Goal: Use online tool/utility: Utilize a website feature to perform a specific function

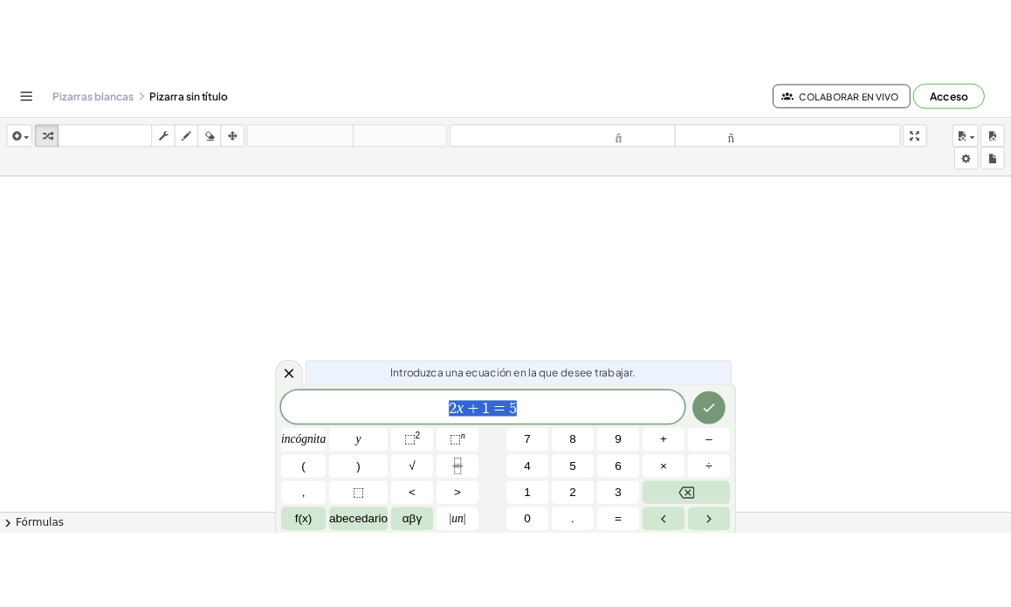
scroll to position [73, 0]
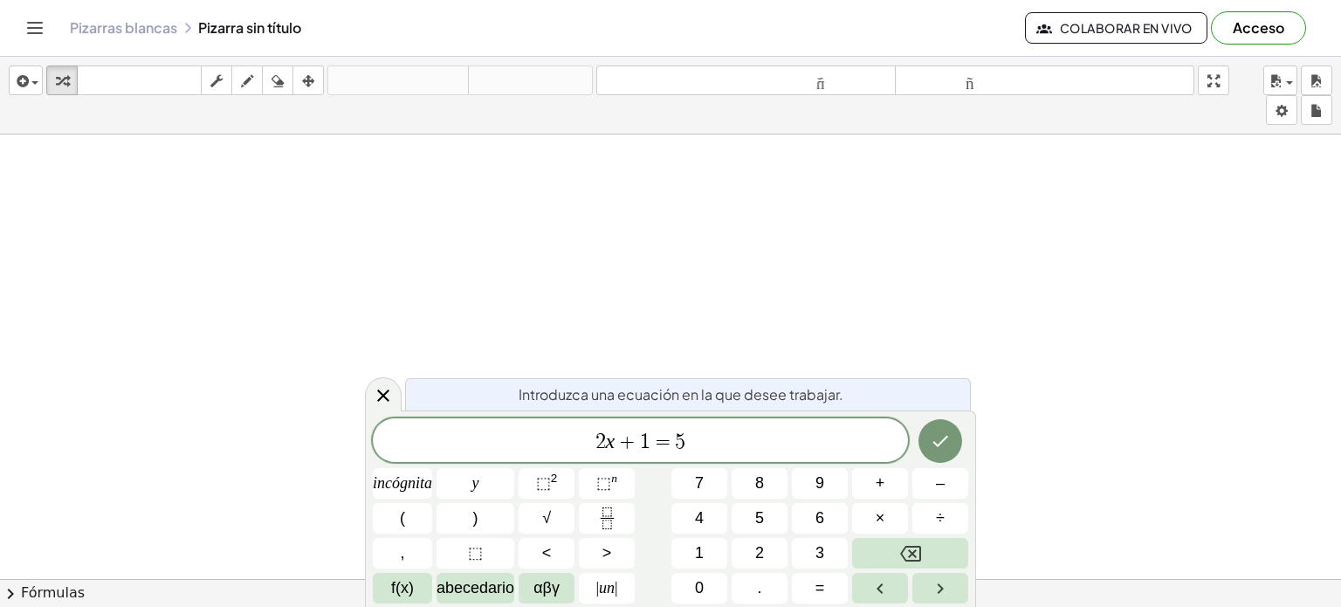
click at [654, 404] on span "Introduzca una ecuación en la que desee trabajar." at bounding box center [681, 394] width 325 height 21
click at [952, 436] on button "Hecho" at bounding box center [940, 441] width 44 height 44
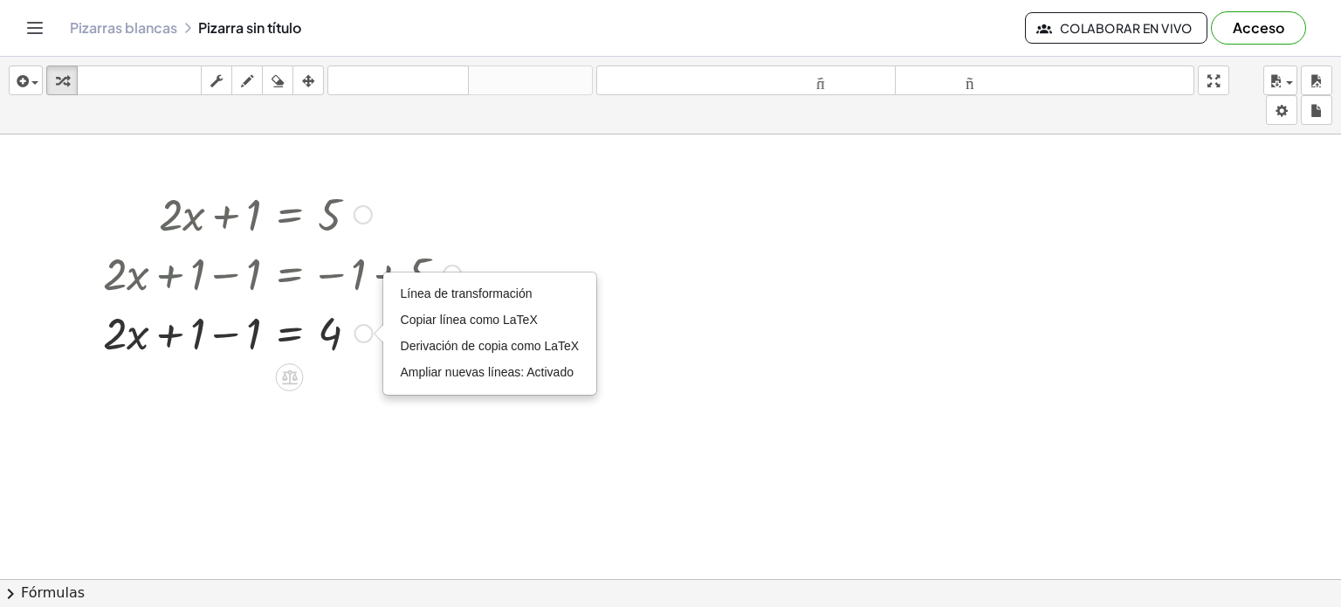
click at [365, 332] on div "Línea de transformación Copiar línea como LaTeX Derivación de copia como LaTeX …" at bounding box center [363, 333] width 19 height 19
click at [437, 289] on font "Línea de transformación" at bounding box center [467, 293] width 132 height 14
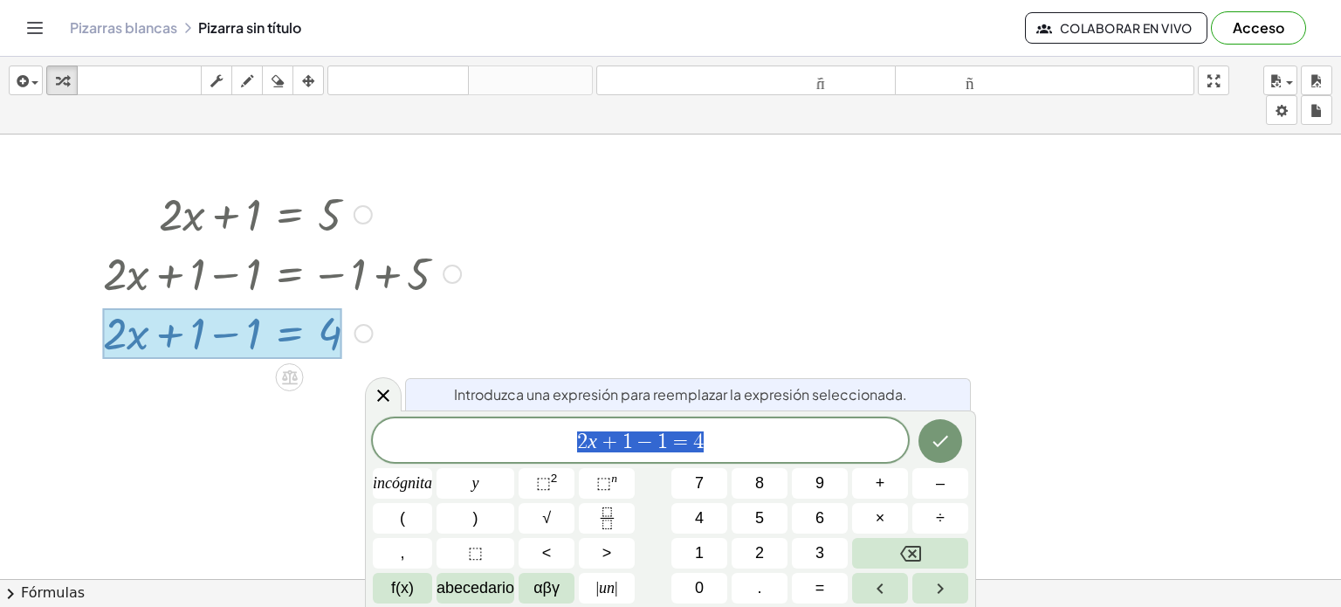
click at [595, 378] on div "Introduzca una expresión para reemplazar la expresión seleccionada." at bounding box center [688, 394] width 566 height 32
click at [949, 442] on icon "Hecho" at bounding box center [940, 440] width 21 height 21
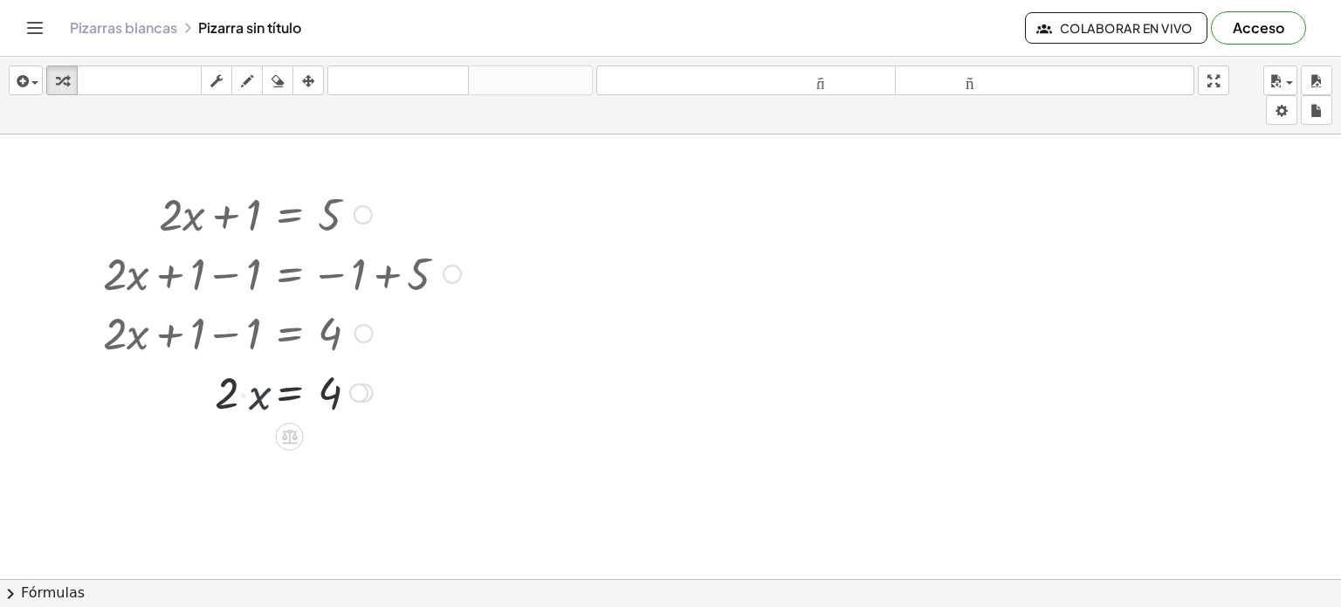
click at [262, 417] on div at bounding box center [281, 390] width 375 height 59
click at [254, 422] on div "+ · 2 · x + 1 = 5 + · 2 · x + 1 − 1 = − 1 + 5 + · 2 · x + 1 − 1 = 4 + · 2 · x +…" at bounding box center [275, 302] width 397 height 246
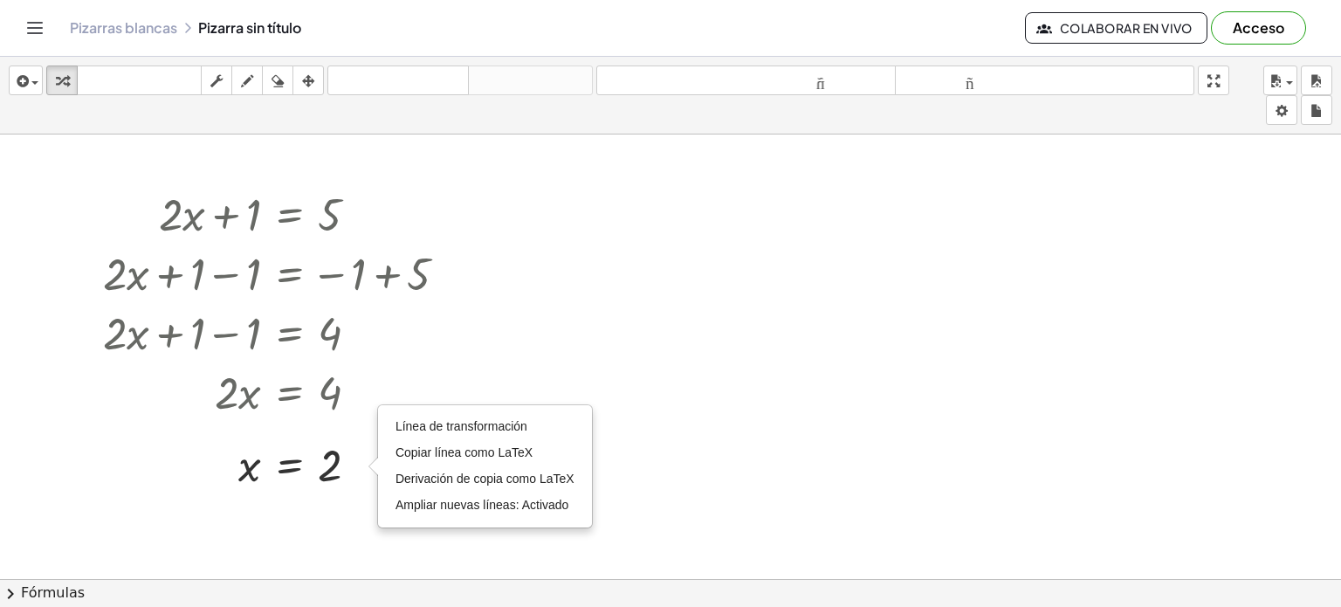
click at [1016, 436] on div at bounding box center [670, 505] width 1341 height 889
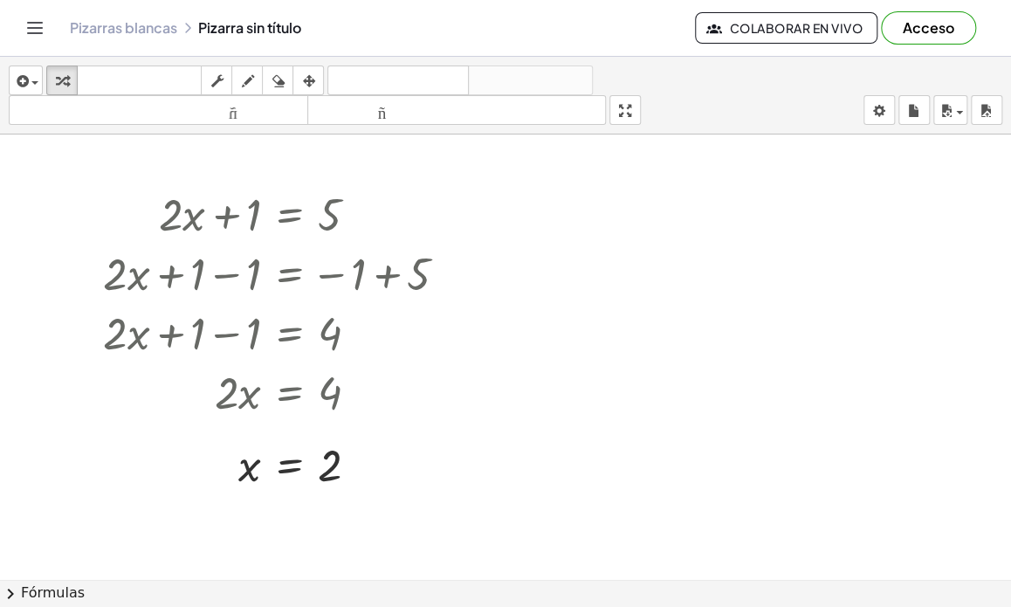
scroll to position [31, 0]
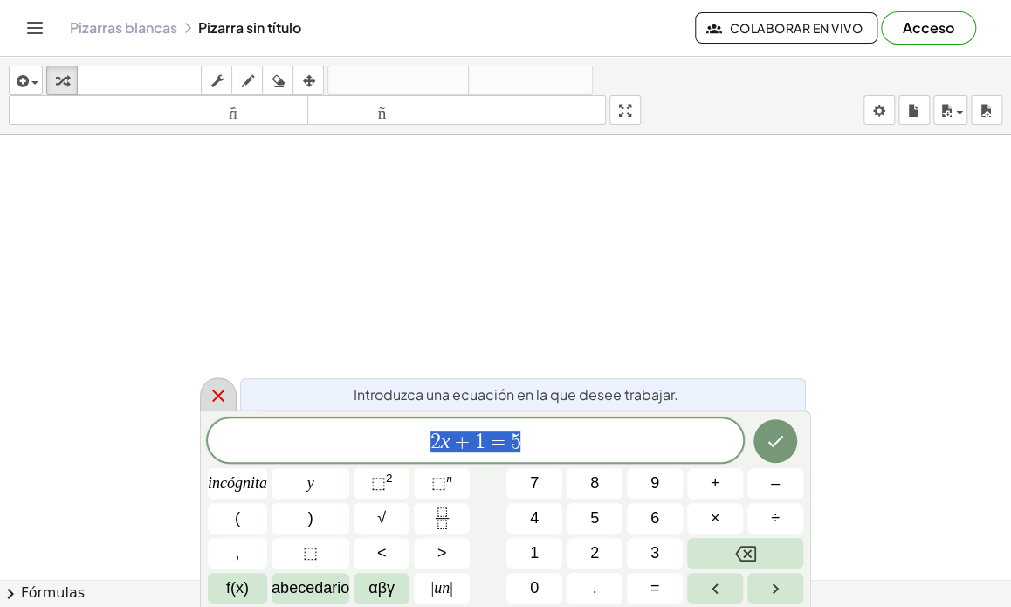
click at [218, 390] on icon at bounding box center [218, 395] width 21 height 21
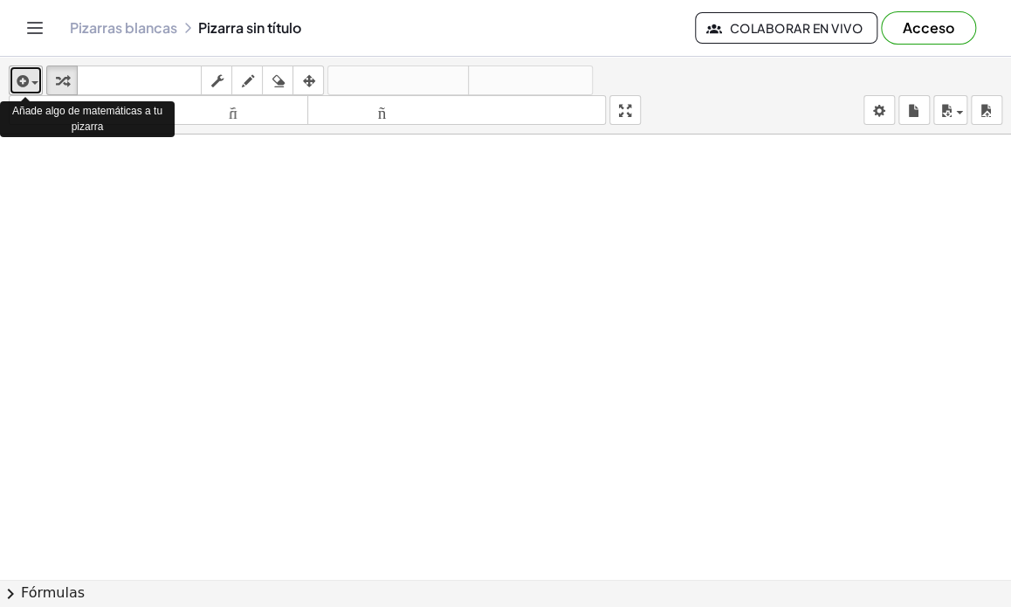
click at [19, 78] on icon "button" at bounding box center [21, 81] width 16 height 21
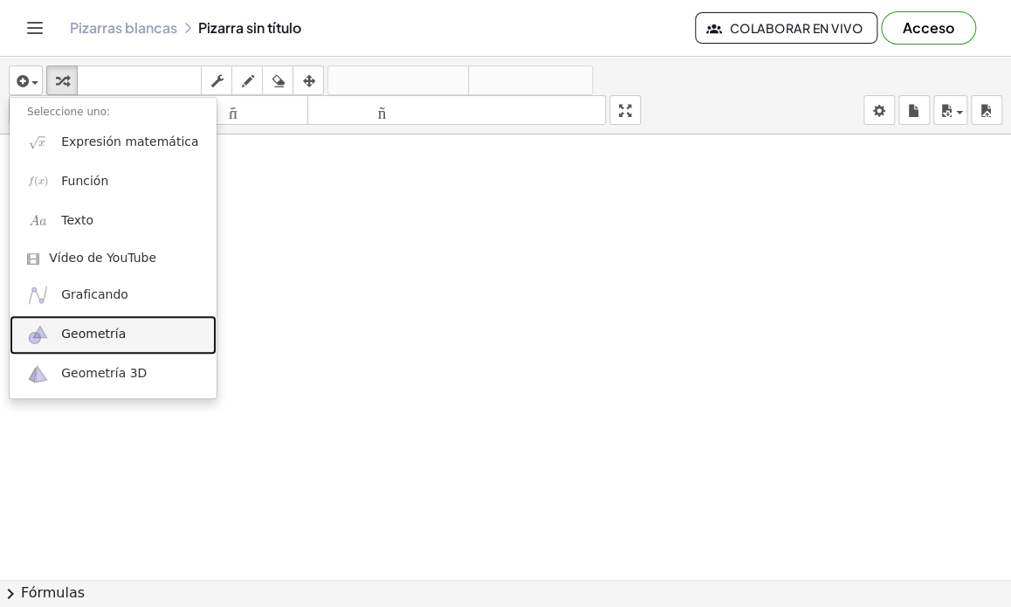
click at [102, 340] on font "Geometría" at bounding box center [93, 334] width 65 height 14
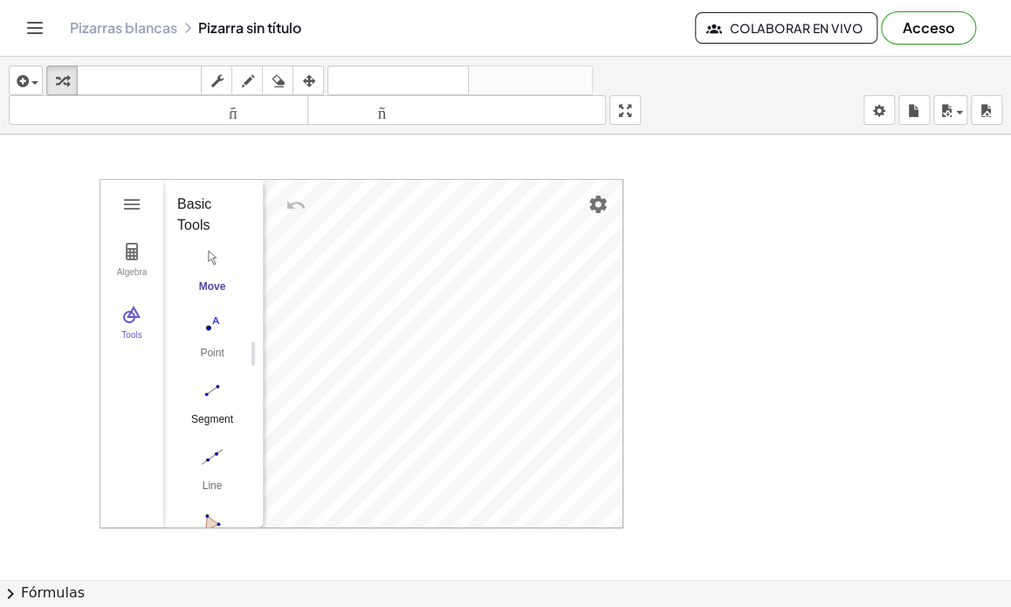
click at [212, 379] on img "Segment. Select two points or positions" at bounding box center [212, 390] width 70 height 28
drag, startPoint x: 251, startPoint y: 359, endPoint x: 234, endPoint y: 438, distance: 81.2
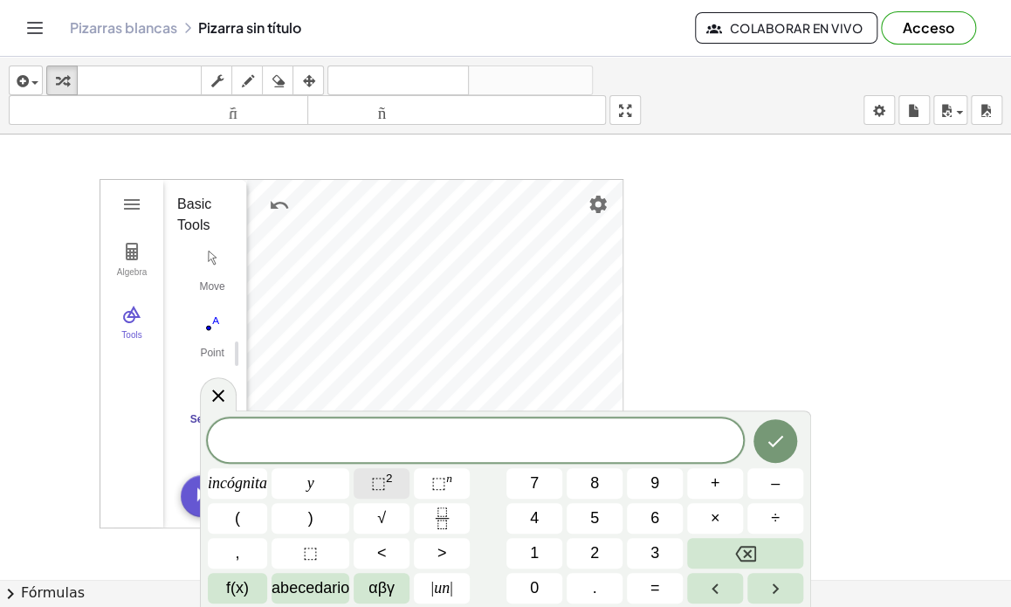
click at [375, 484] on font "⬚" at bounding box center [378, 482] width 15 height 17
click at [383, 480] on font "⬚" at bounding box center [378, 482] width 15 height 17
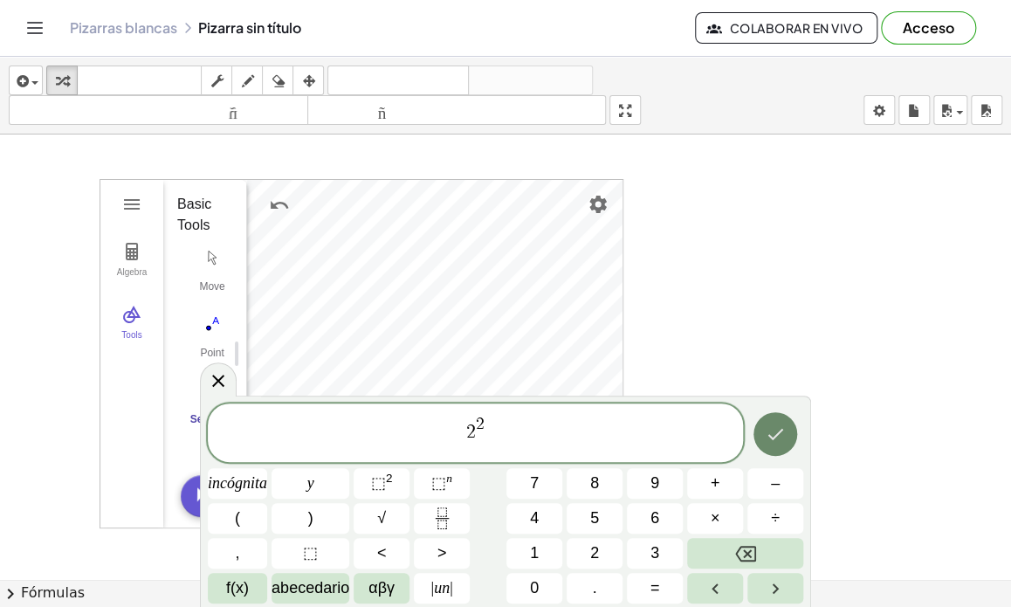
click at [782, 436] on icon "Hecho" at bounding box center [775, 433] width 21 height 21
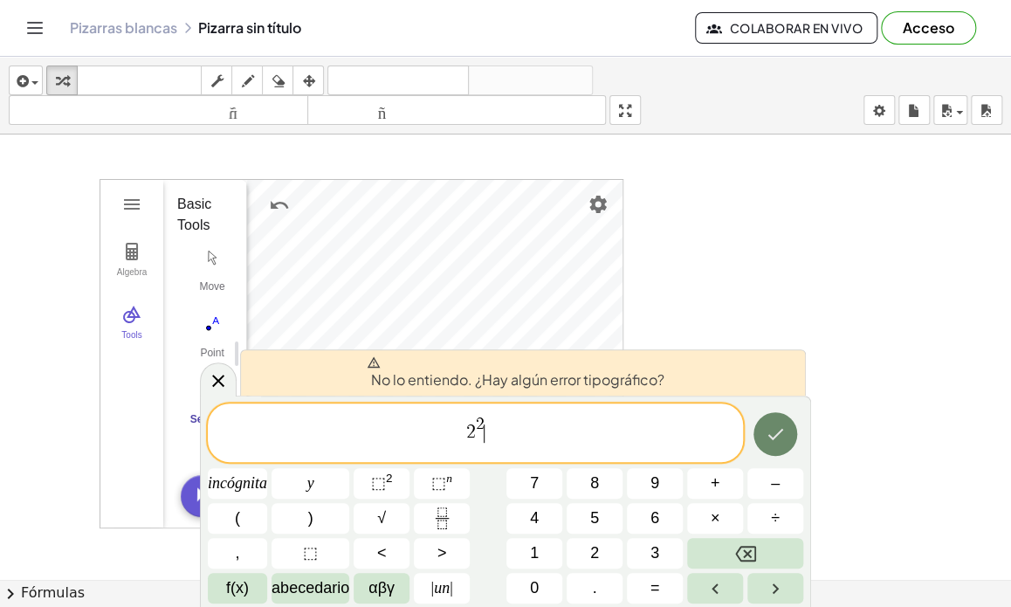
click at [779, 439] on icon "Hecho" at bounding box center [775, 433] width 21 height 21
